Goal: Navigation & Orientation: Go to known website

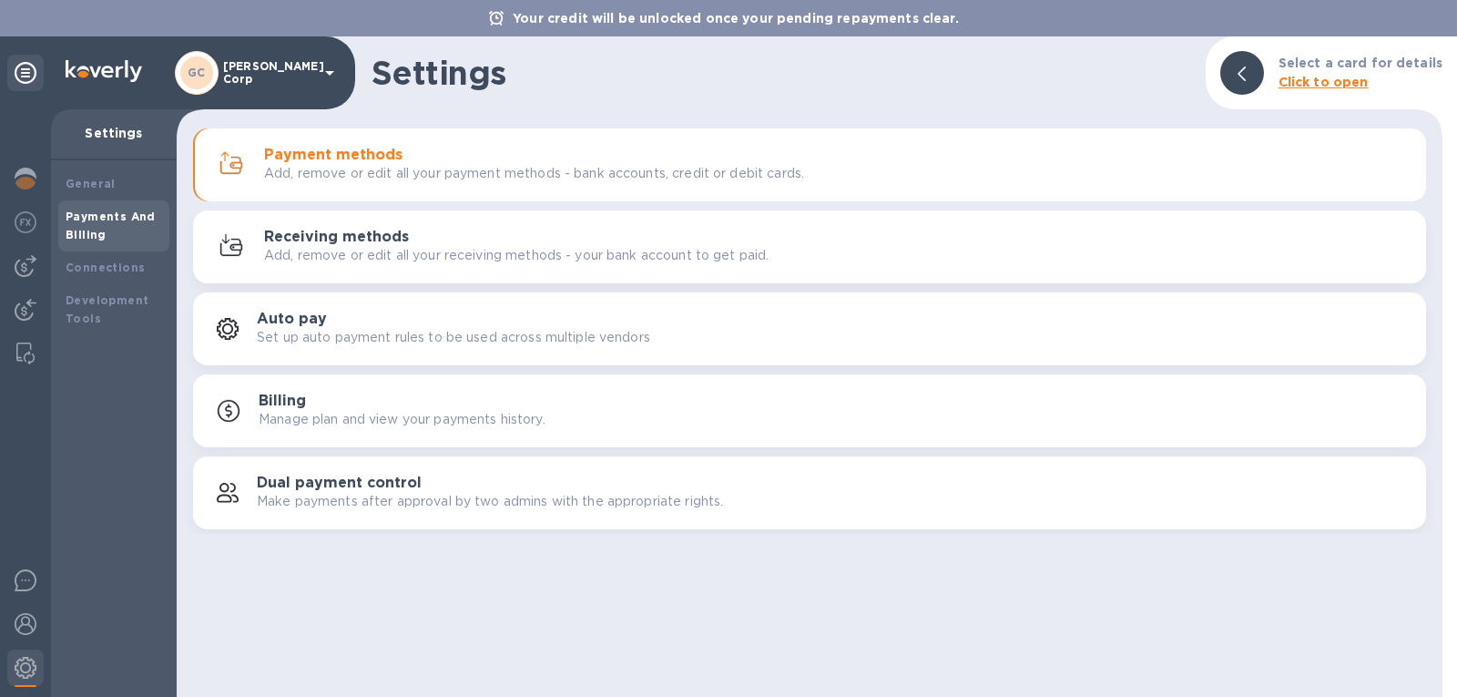
click at [121, 126] on p "Settings" at bounding box center [114, 133] width 97 height 18
click at [93, 180] on b "General" at bounding box center [91, 184] width 50 height 14
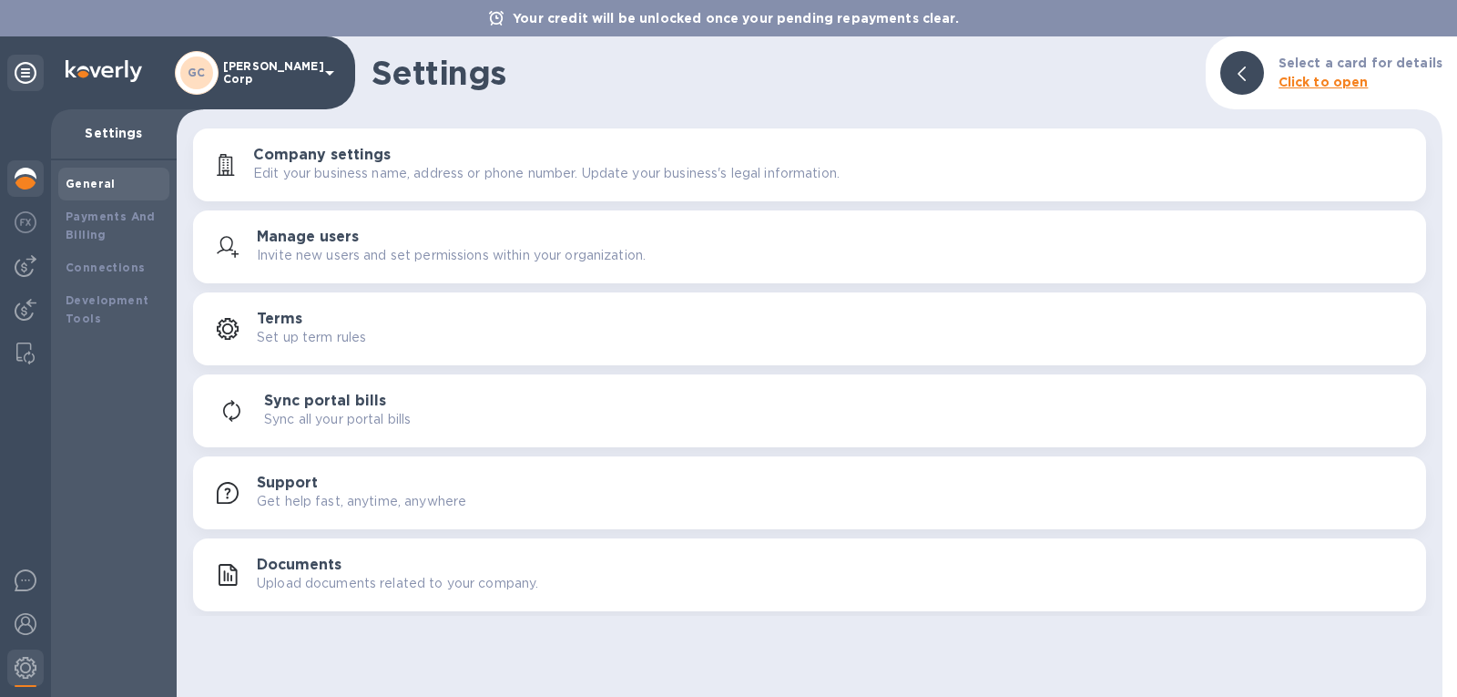
click at [18, 175] on img at bounding box center [26, 179] width 22 height 22
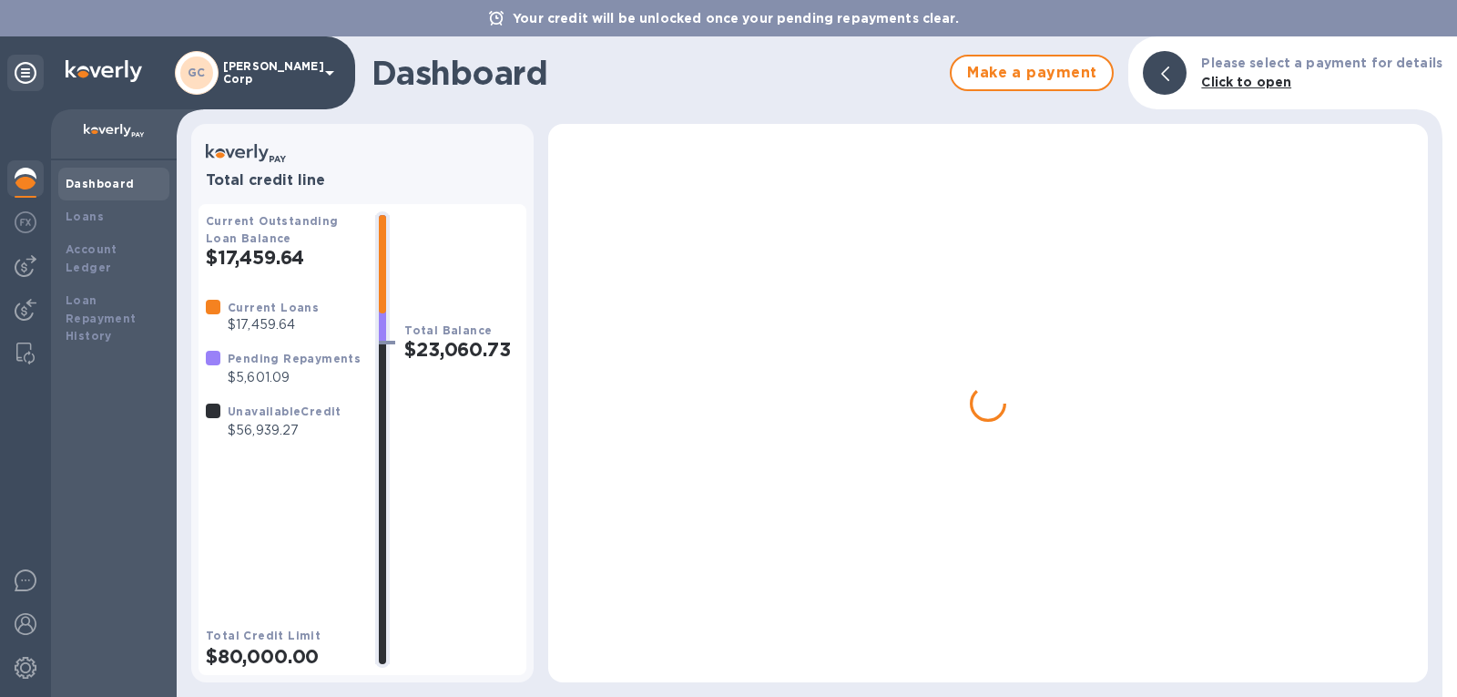
click at [30, 174] on img at bounding box center [26, 179] width 22 height 22
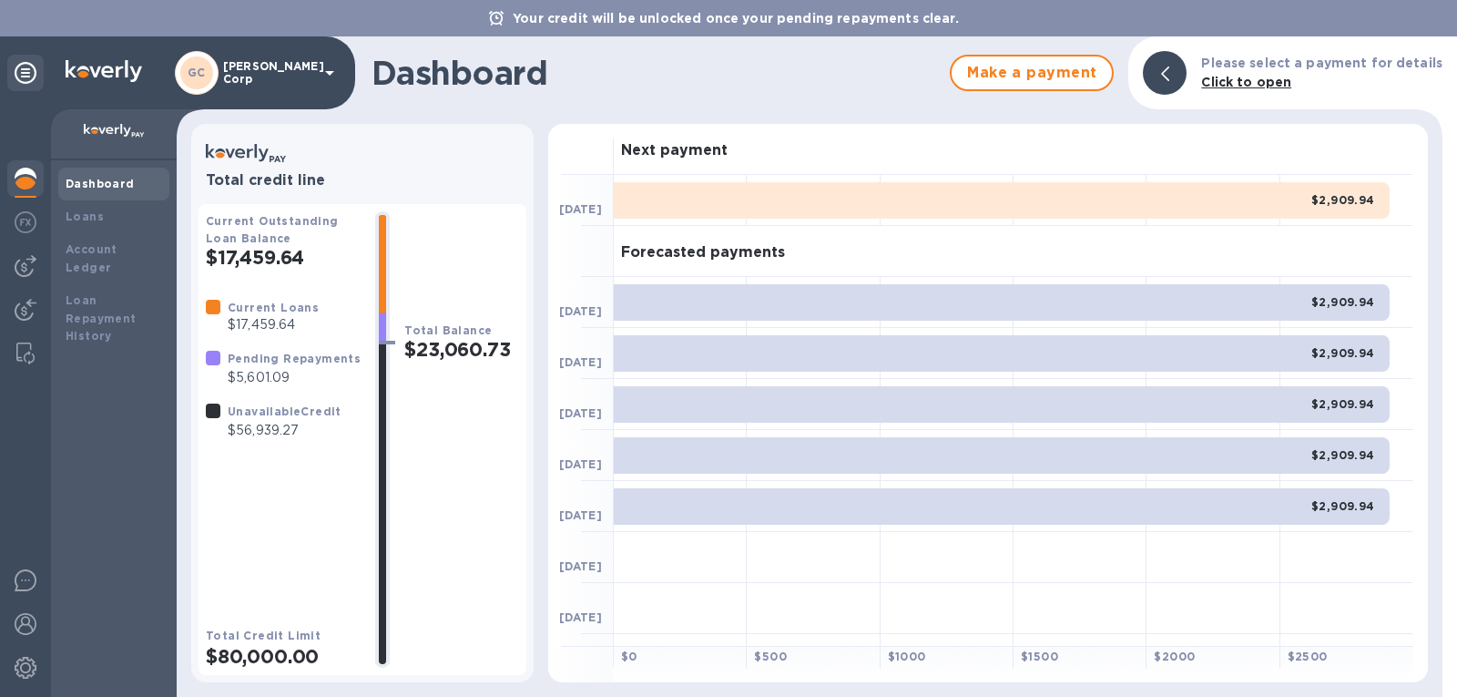
click at [99, 182] on b "Dashboard" at bounding box center [100, 184] width 69 height 14
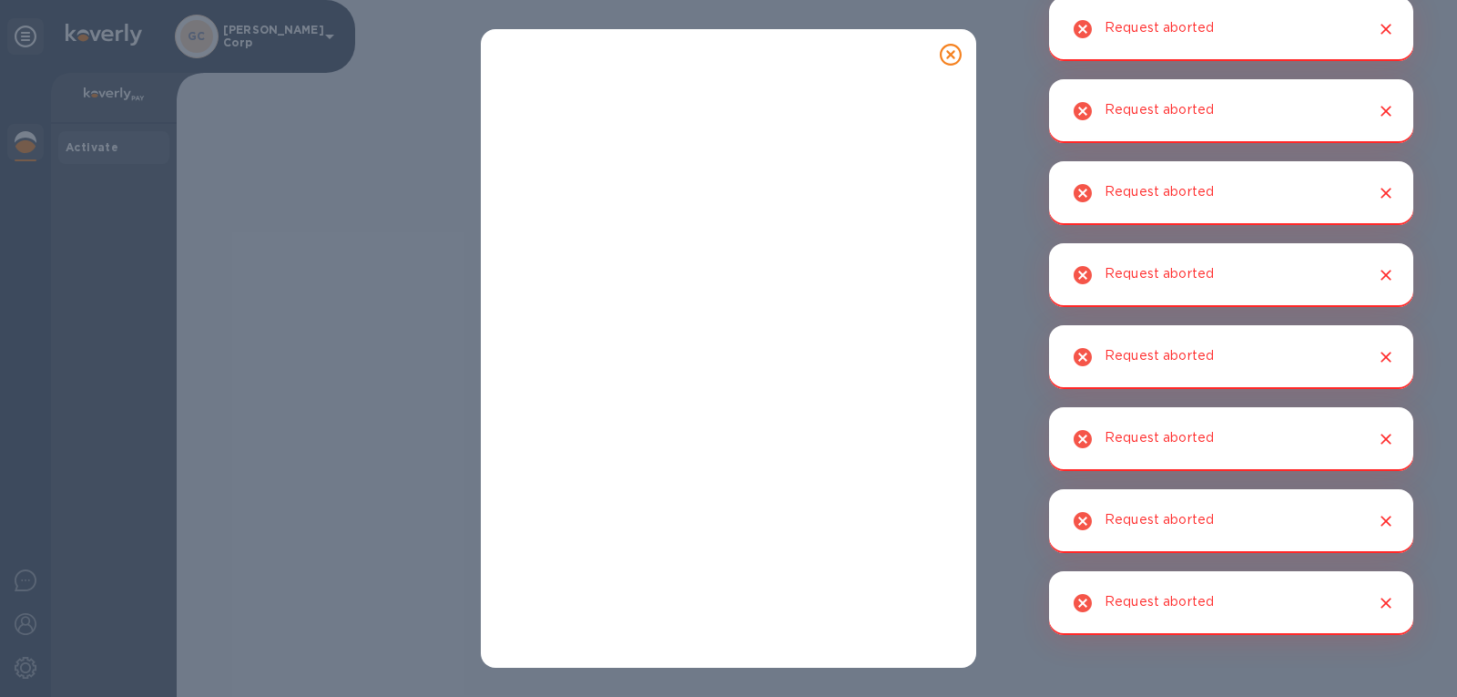
click at [24, 37] on div at bounding box center [728, 348] width 1457 height 697
click at [1388, 35] on icon "Close" at bounding box center [1386, 29] width 18 height 18
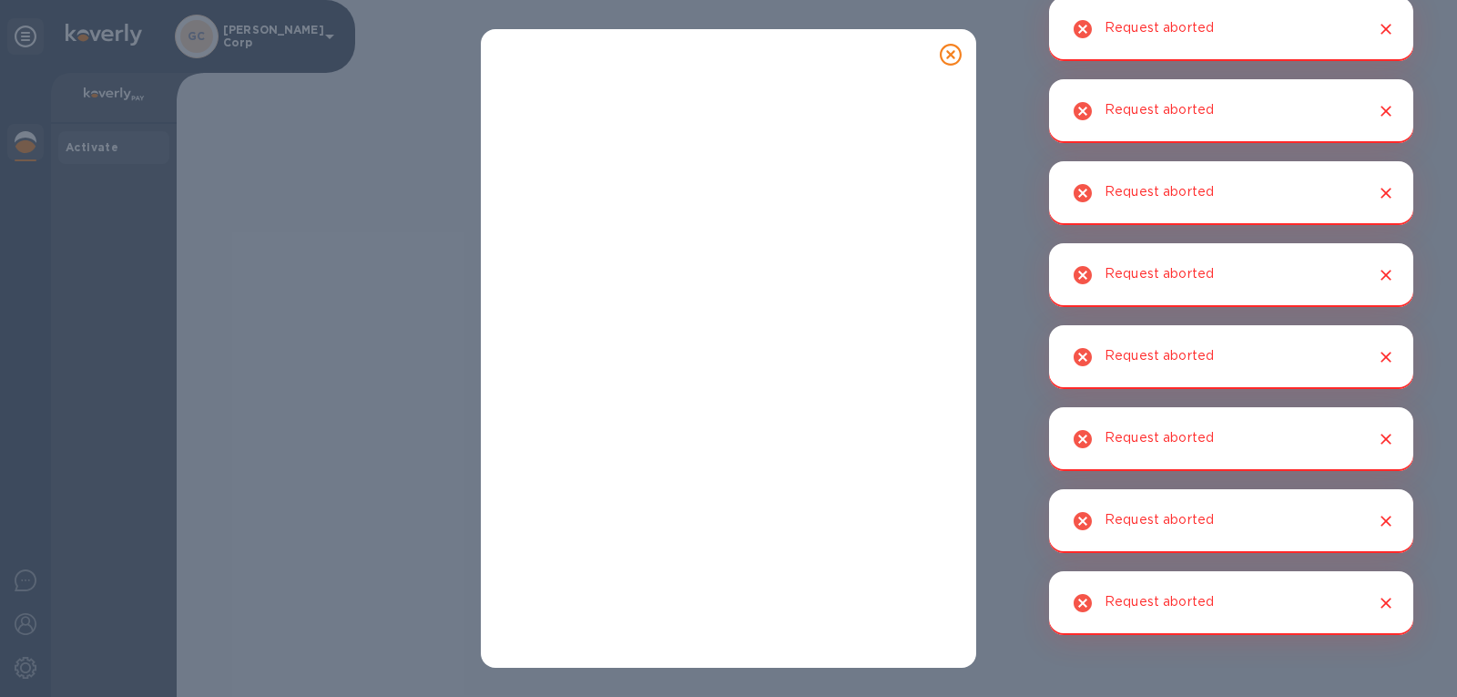
click at [1388, 35] on icon "Close" at bounding box center [1386, 29] width 18 height 18
